Goal: Navigation & Orientation: Find specific page/section

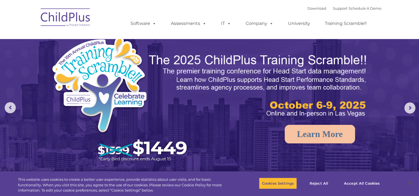
select select "MEDIUM"
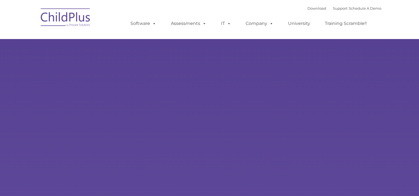
type input ""
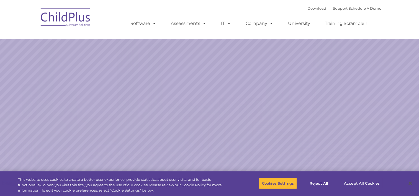
select select "MEDIUM"
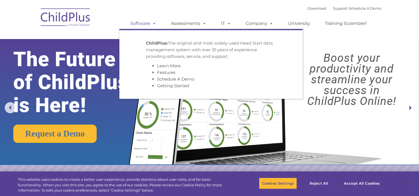
click at [137, 25] on link "Software" at bounding box center [143, 23] width 37 height 11
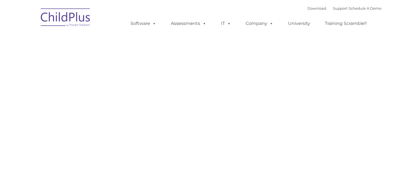
type input ""
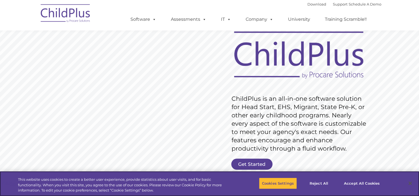
scroll to position [28, 0]
